Goal: Task Accomplishment & Management: Use online tool/utility

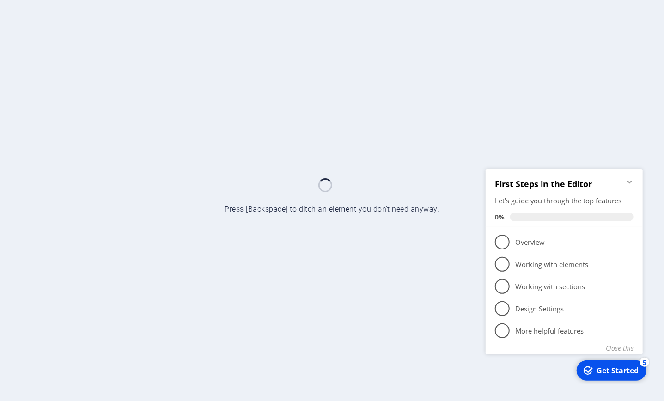
click at [631, 181] on icon "Minimize checklist" at bounding box center [629, 181] width 4 height 3
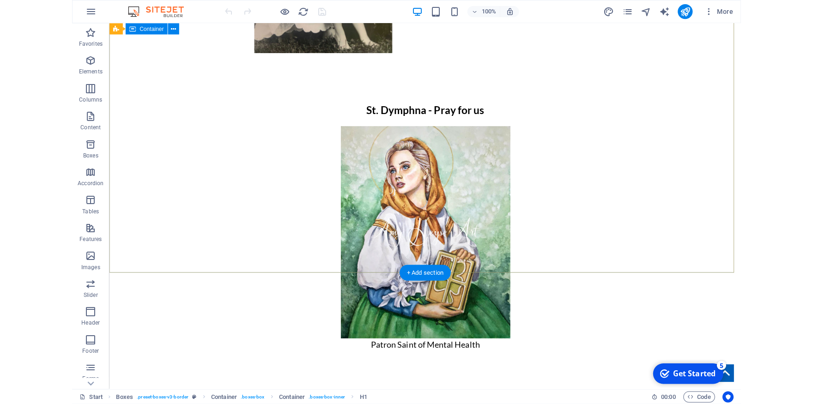
scroll to position [2084, 0]
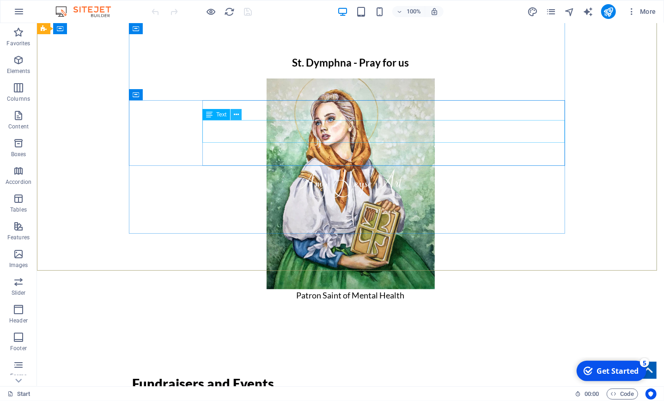
click at [237, 112] on icon at bounding box center [236, 115] width 5 height 10
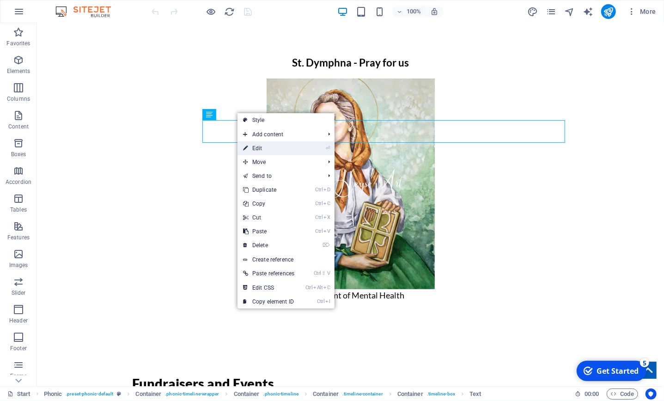
click at [263, 149] on link "⏎ Edit" at bounding box center [268, 148] width 62 height 14
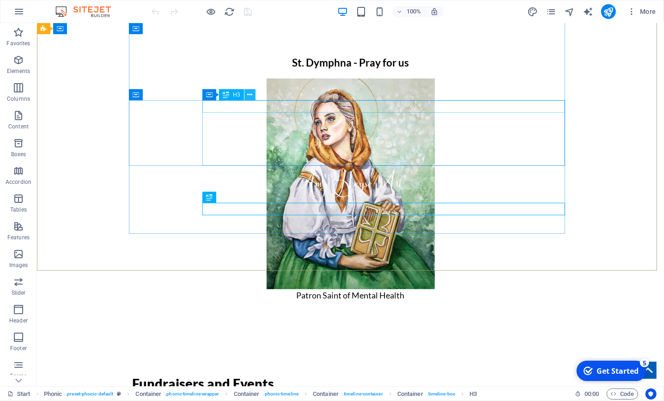
click at [251, 98] on icon at bounding box center [249, 95] width 5 height 10
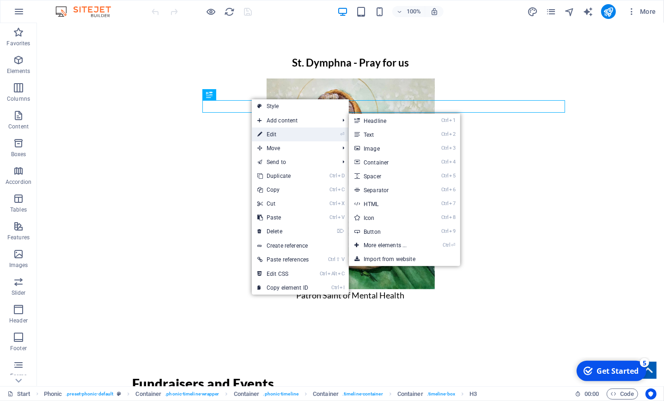
drag, startPoint x: 287, startPoint y: 138, endPoint x: 82, endPoint y: 115, distance: 206.9
click at [287, 138] on link "⏎ Edit" at bounding box center [283, 135] width 62 height 14
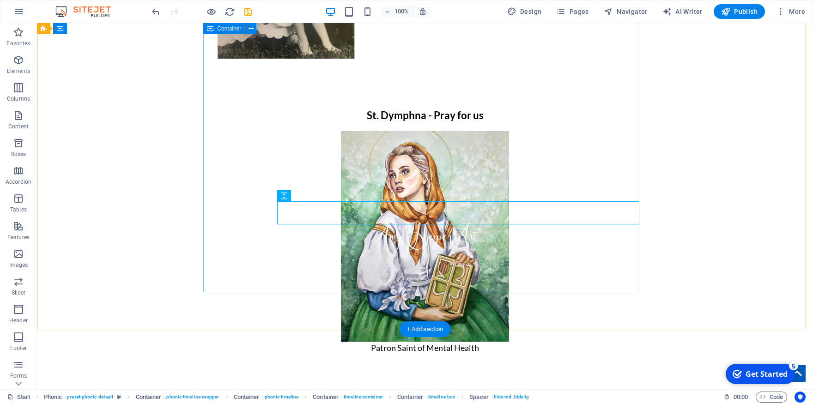
scroll to position [2033, 0]
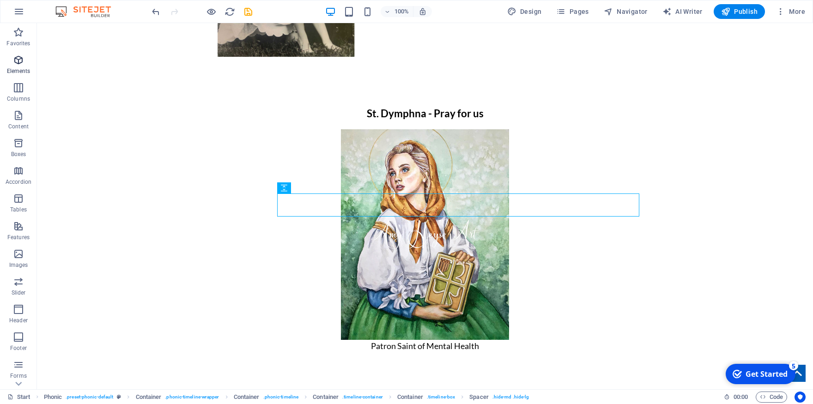
click at [20, 70] on p "Elements" at bounding box center [19, 70] width 24 height 7
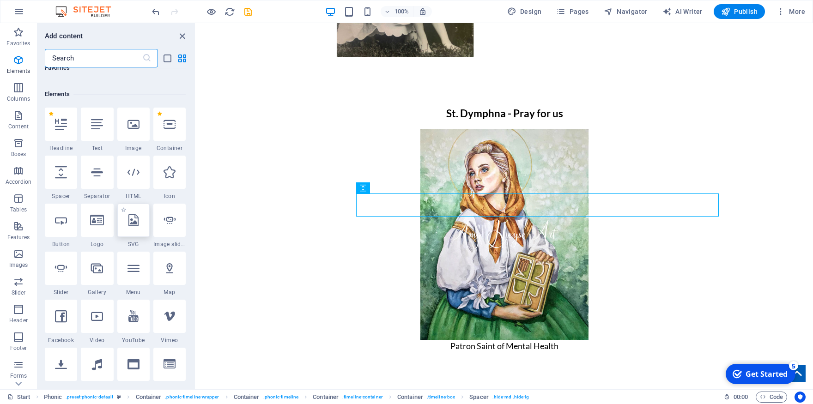
scroll to position [98, 0]
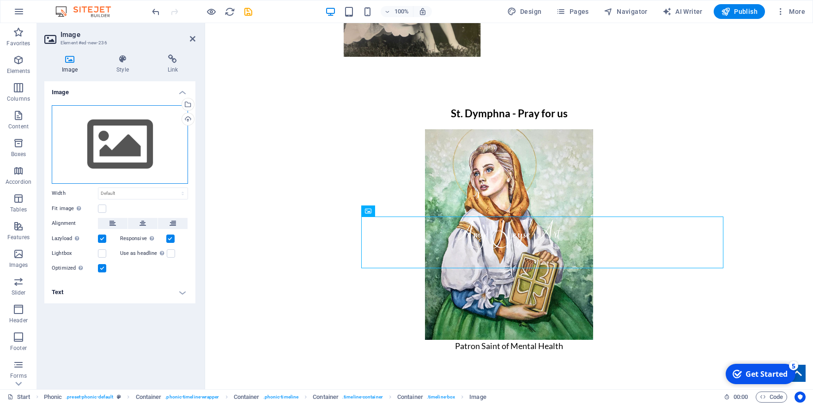
click at [114, 153] on div "Drag files here, click to choose files or select files from Files or our free s…" at bounding box center [120, 144] width 136 height 79
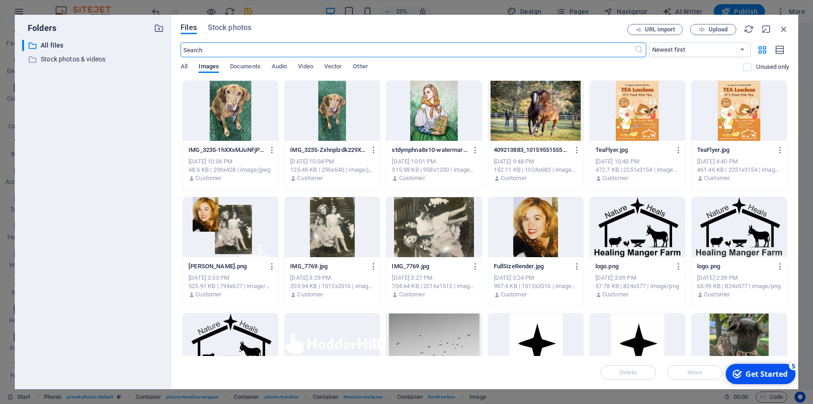
scroll to position [1547, 0]
click at [663, 31] on span "Upload" at bounding box center [718, 30] width 19 height 6
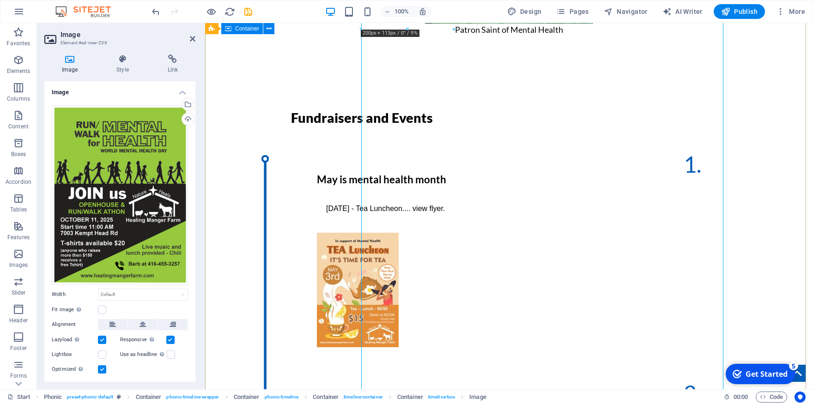
scroll to position [2476, 0]
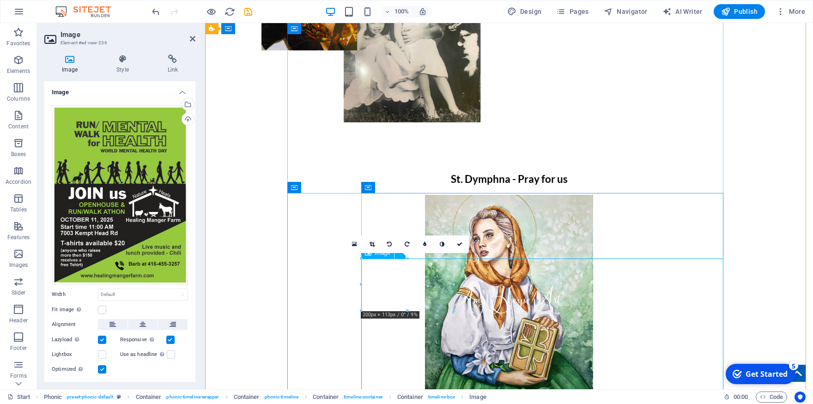
scroll to position [2120, 0]
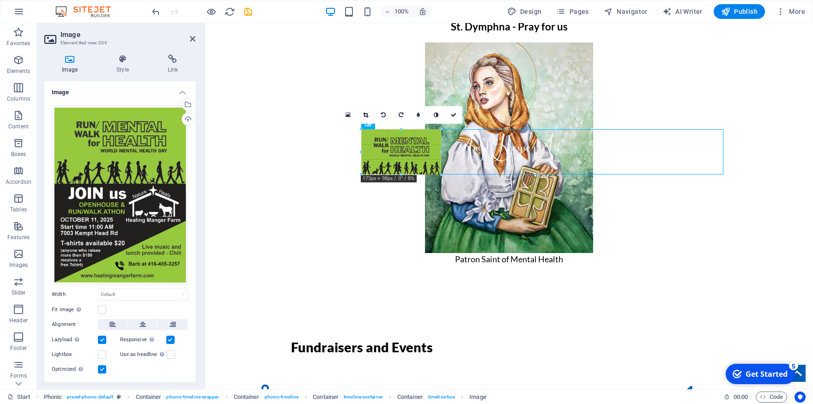
drag, startPoint x: 455, startPoint y: 182, endPoint x: 268, endPoint y: 160, distance: 188.4
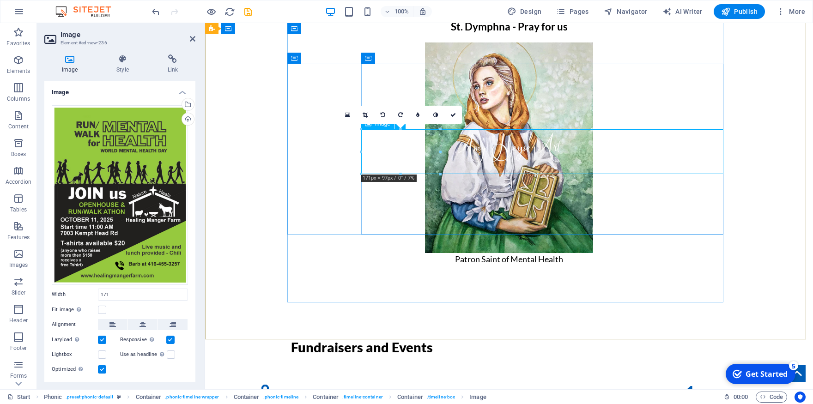
type input "171"
select select "px"
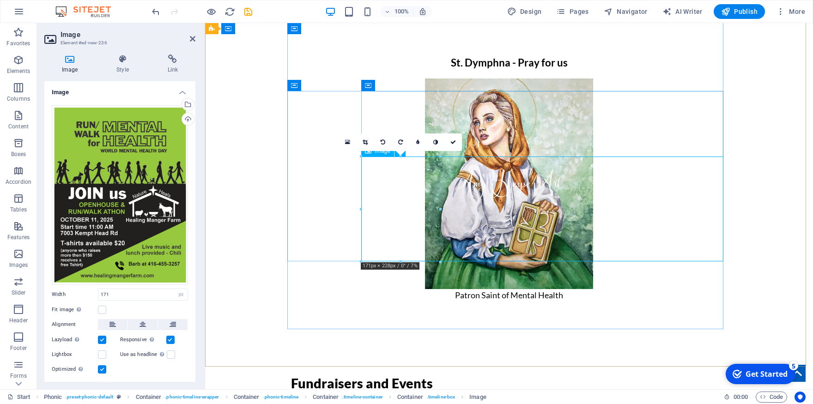
scroll to position [2018, 0]
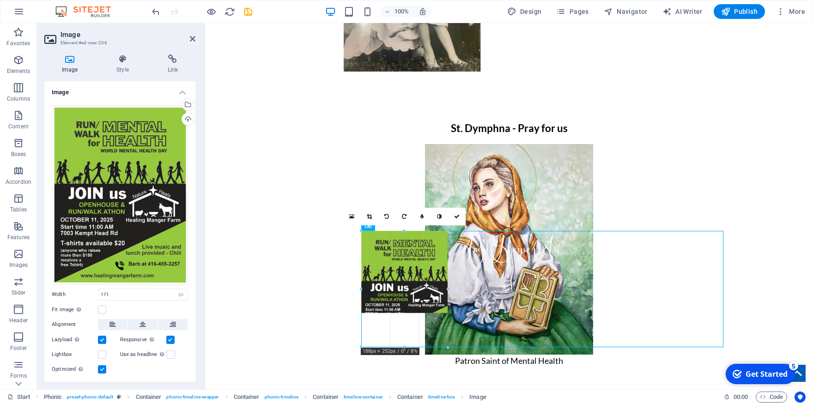
drag, startPoint x: 440, startPoint y: 338, endPoint x: 444, endPoint y: 351, distance: 13.3
type input "188"
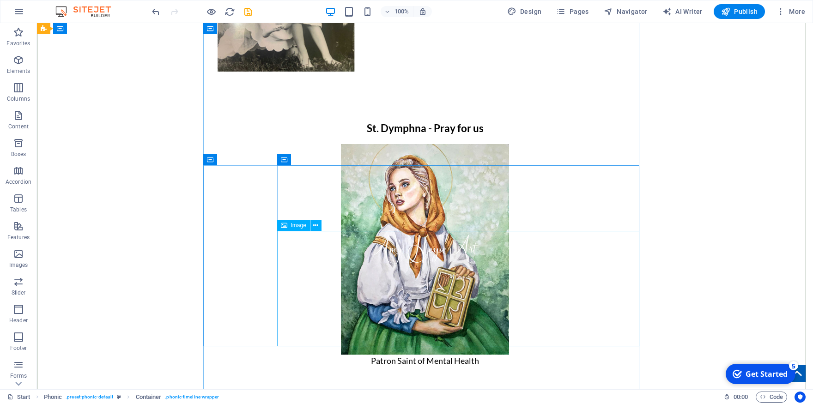
select select "px"
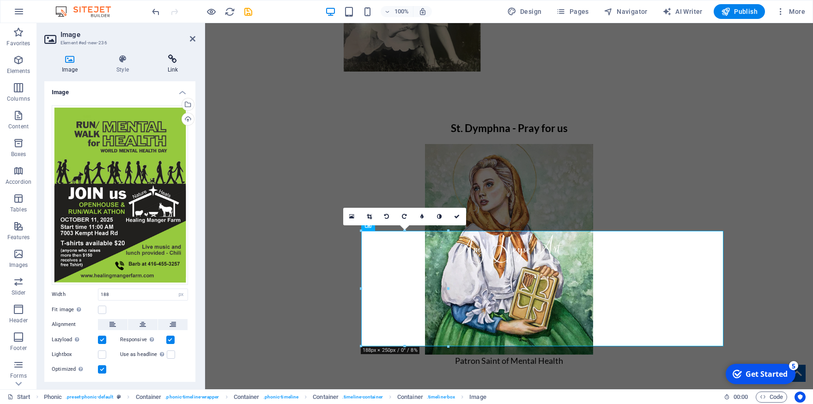
click at [171, 65] on h4 "Link" at bounding box center [172, 64] width 45 height 19
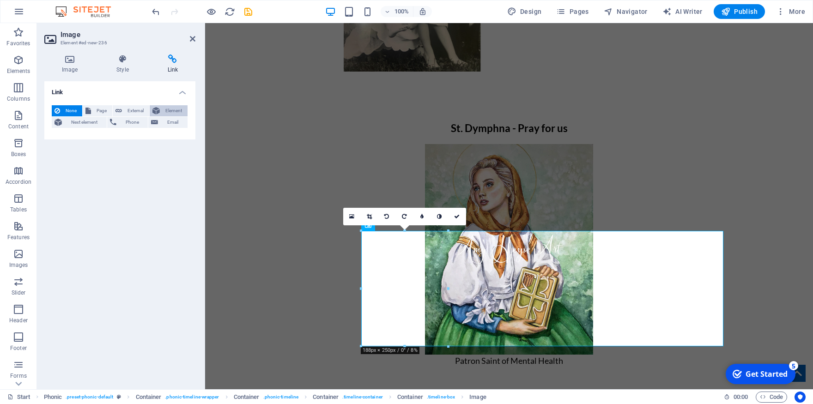
click at [172, 112] on span "Element" at bounding box center [174, 110] width 22 height 11
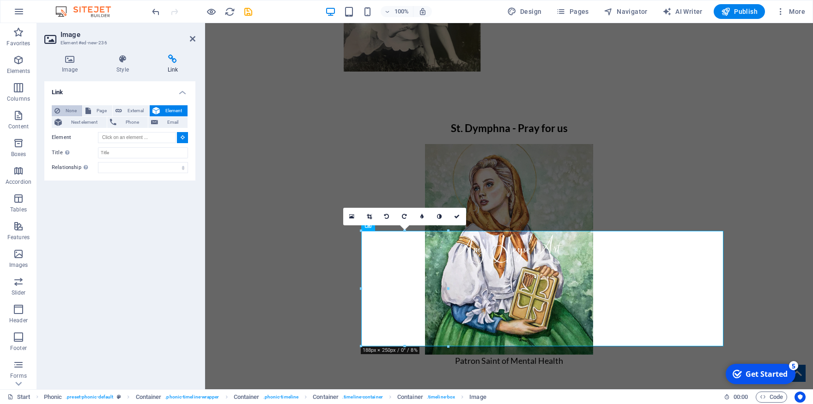
click at [71, 113] on span "None" at bounding box center [71, 110] width 17 height 11
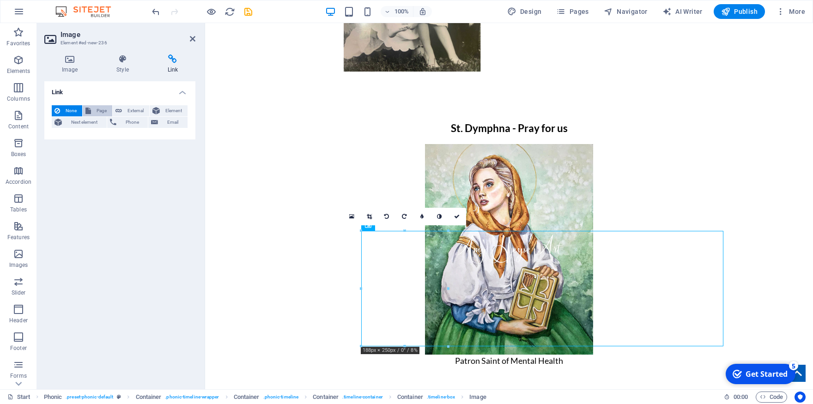
click at [97, 112] on span "Page" at bounding box center [102, 110] width 16 height 11
select select
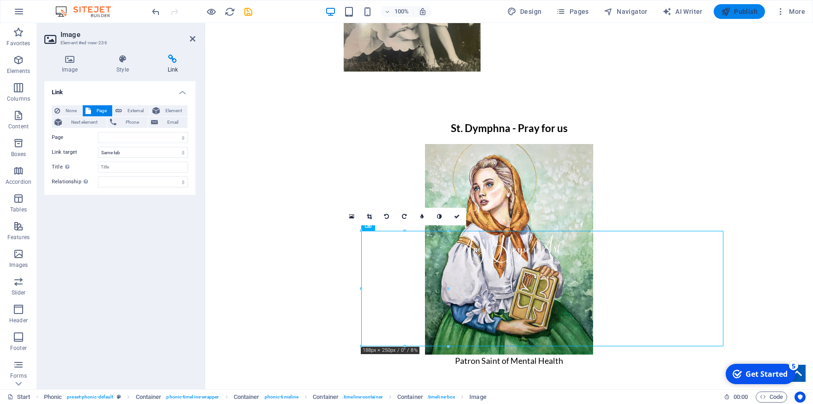
click at [663, 13] on span "Publish" at bounding box center [739, 11] width 37 height 9
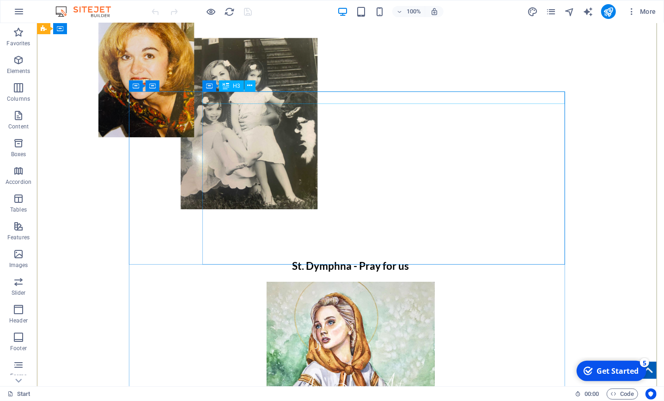
scroll to position [2084, 0]
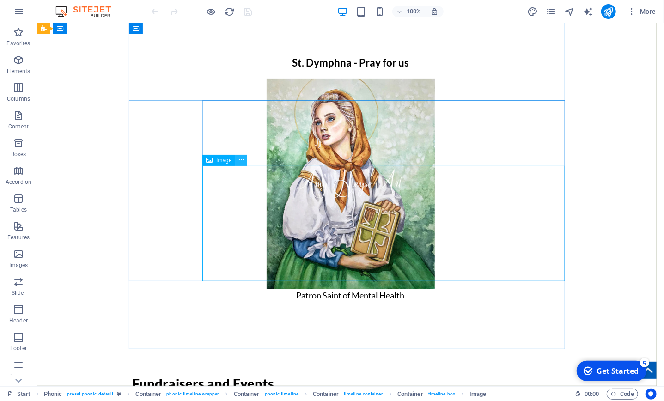
click at [242, 162] on icon at bounding box center [241, 160] width 5 height 10
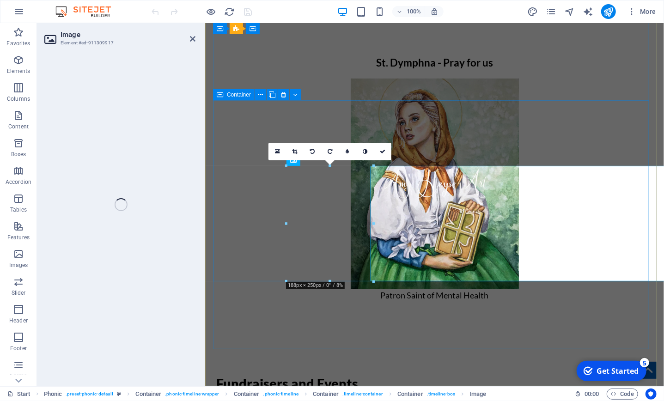
select select "px"
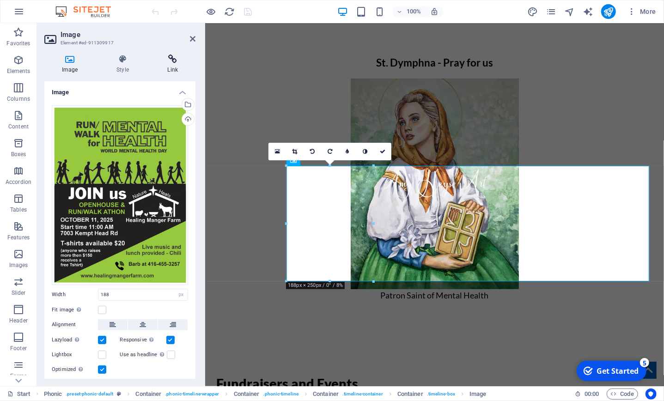
click at [170, 68] on h4 "Link" at bounding box center [172, 64] width 45 height 19
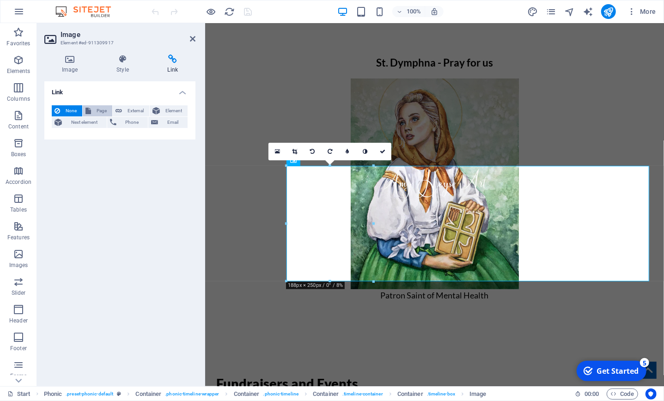
click at [98, 110] on span "Page" at bounding box center [102, 110] width 16 height 11
select select
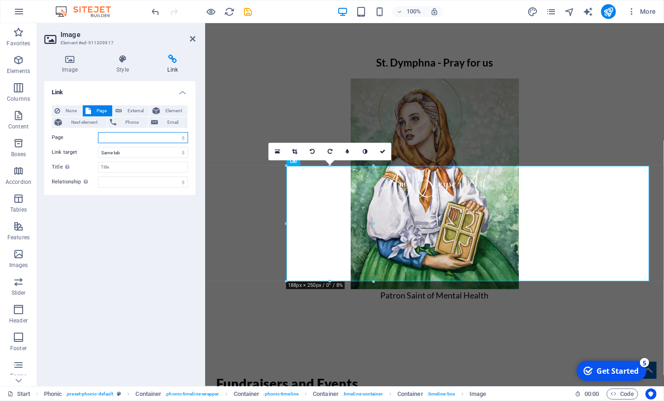
click at [98, 132] on select "Start Legal Notice Privacy" at bounding box center [143, 137] width 90 height 11
click at [142, 209] on div "Link None Page External Element Next element Phone Email Page Start Legal Notic…" at bounding box center [119, 230] width 151 height 298
click at [136, 110] on span "External" at bounding box center [136, 110] width 22 height 11
select select "blank"
click at [130, 137] on input "URL" at bounding box center [143, 137] width 90 height 11
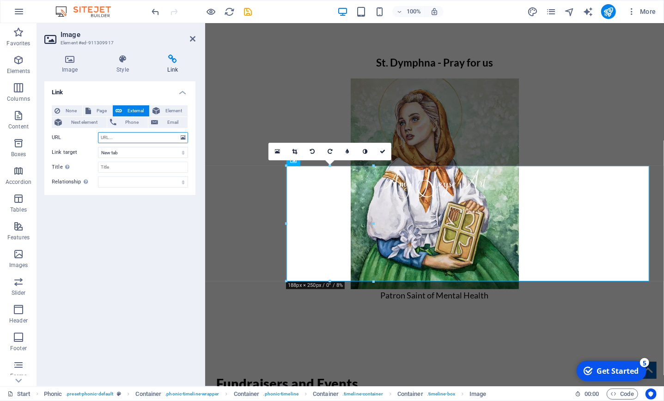
paste input "[URL][DOMAIN_NAME]"
type input "[URL][DOMAIN_NAME]"
click at [98, 147] on select "New tab Same tab Overlay" at bounding box center [143, 152] width 90 height 11
click at [167, 244] on div "Link None Page External Element Next element Phone Email Page Start Legal Notic…" at bounding box center [119, 230] width 151 height 298
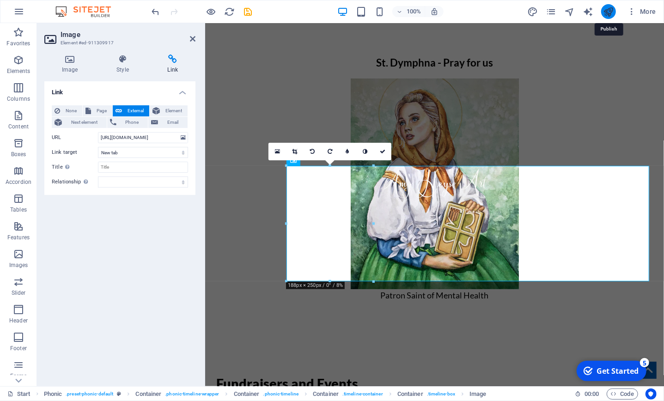
click at [611, 12] on icon "publish" at bounding box center [608, 11] width 11 height 11
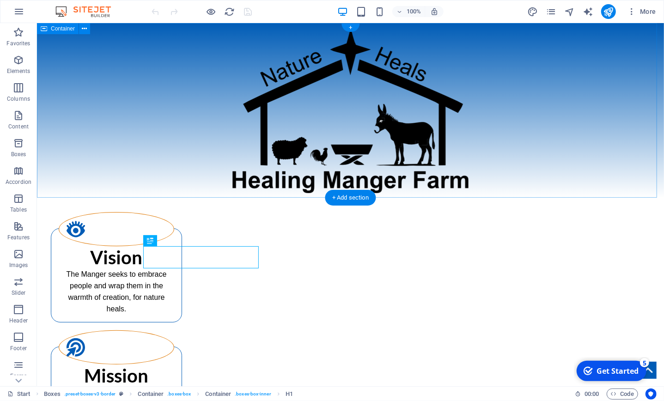
click at [630, 157] on div at bounding box center [350, 110] width 627 height 175
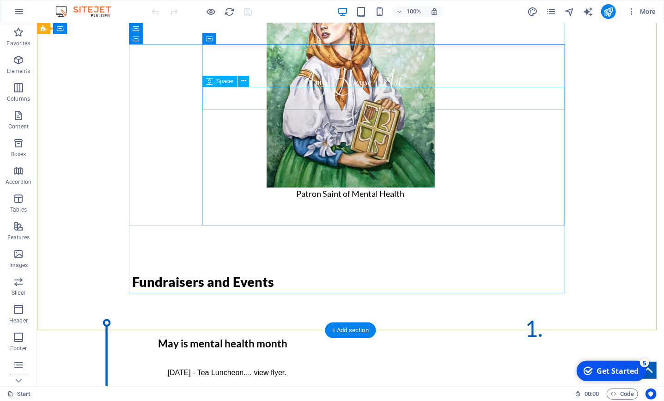
scroll to position [2084, 0]
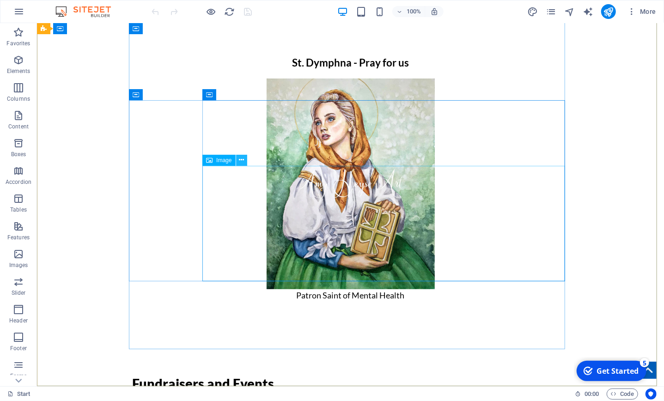
click at [240, 160] on icon at bounding box center [241, 160] width 5 height 10
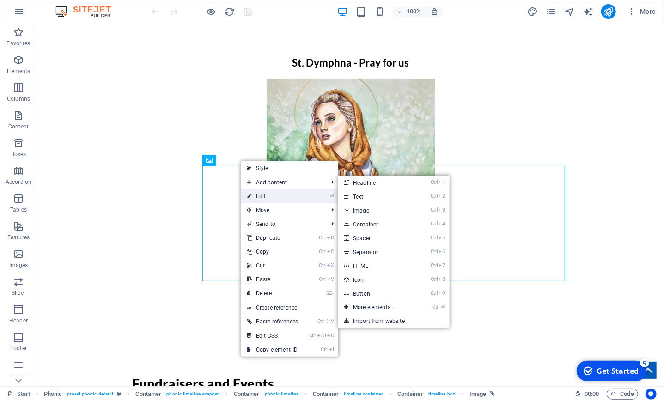
click at [269, 196] on link "⏎ Edit" at bounding box center [272, 196] width 62 height 14
select select "px"
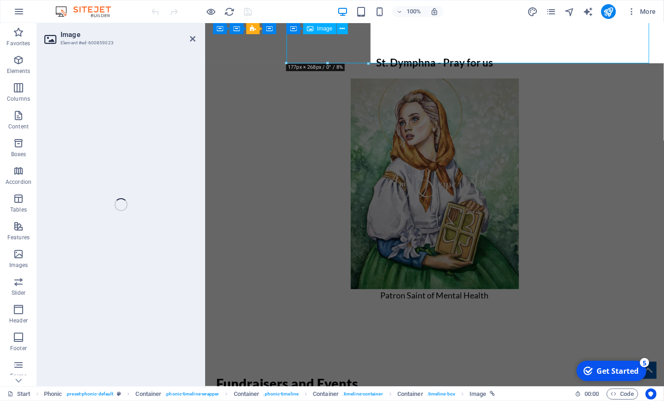
select select "px"
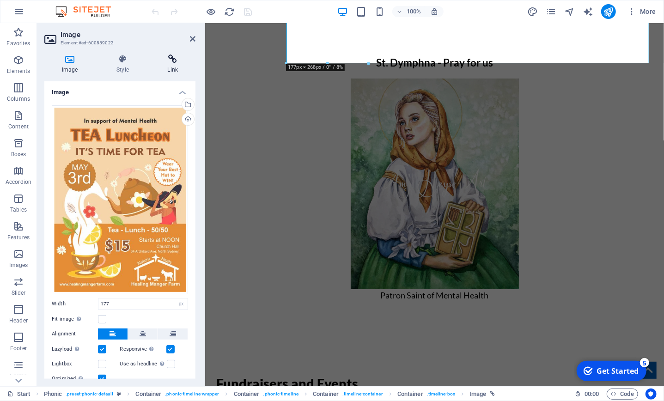
click at [173, 65] on h4 "Link" at bounding box center [172, 64] width 45 height 19
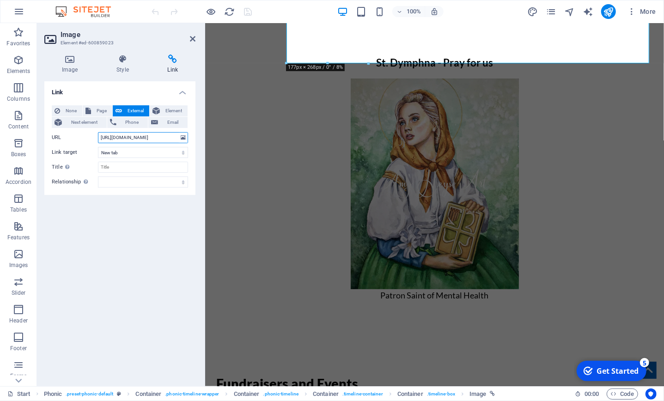
click at [109, 139] on input "https://flyer.healingmangerfarm.com/TeaFlyer.jpg" at bounding box center [143, 137] width 90 height 11
drag, startPoint x: 101, startPoint y: 139, endPoint x: 238, endPoint y: 135, distance: 137.3
click at [188, 135] on input "https://flyer.healingmangerfarm.com/TeaFlyer.jpg" at bounding box center [143, 137] width 90 height 11
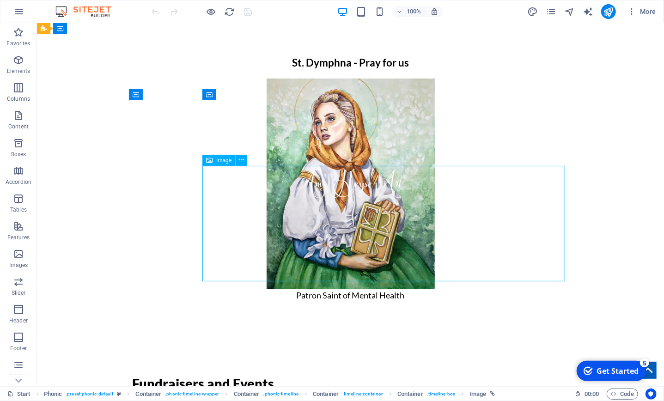
select select "px"
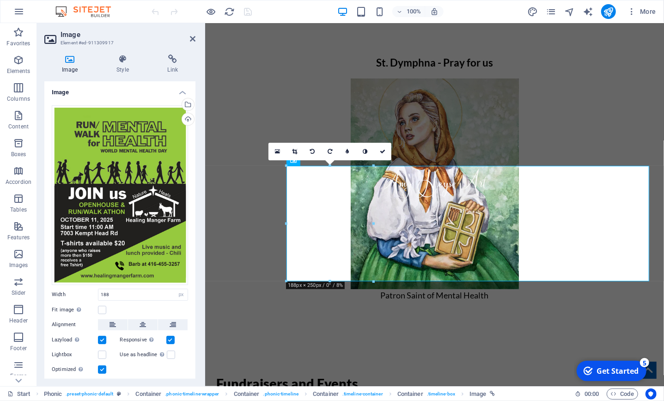
click at [164, 50] on div "Image Style Link Image Drag files here, click to choose files or select files f…" at bounding box center [120, 216] width 166 height 339
click at [168, 59] on icon at bounding box center [172, 59] width 45 height 9
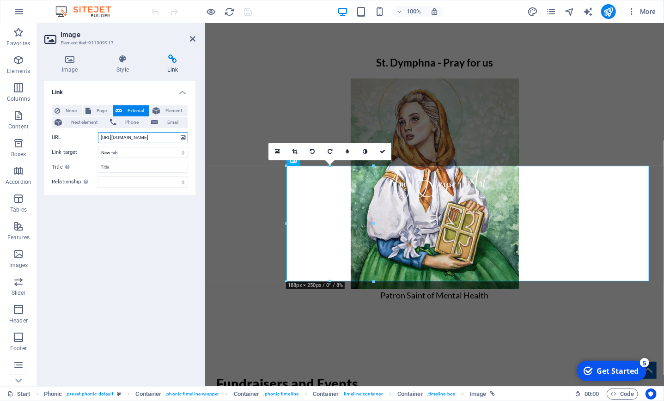
click at [157, 137] on input "[URL][DOMAIN_NAME]" at bounding box center [143, 137] width 90 height 11
type input "g"
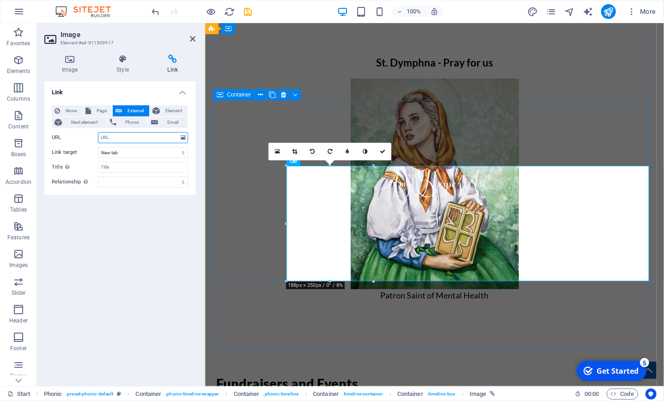
paste input "https://flyer.healingmangerfarm.com/RUN&WALK.png"
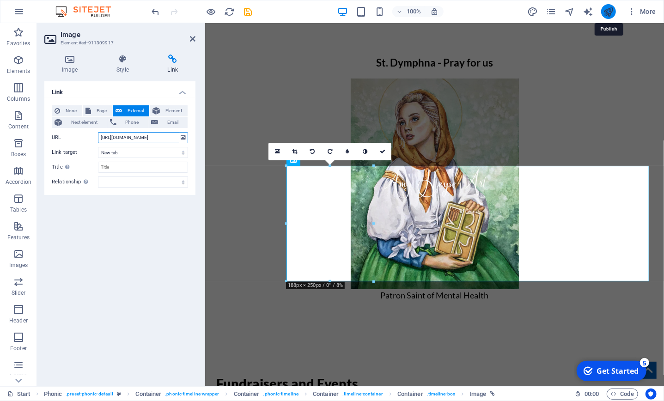
type input "https://flyer.healingmangerfarm.com/RUN&WALK.png"
